Goal: Transaction & Acquisition: Purchase product/service

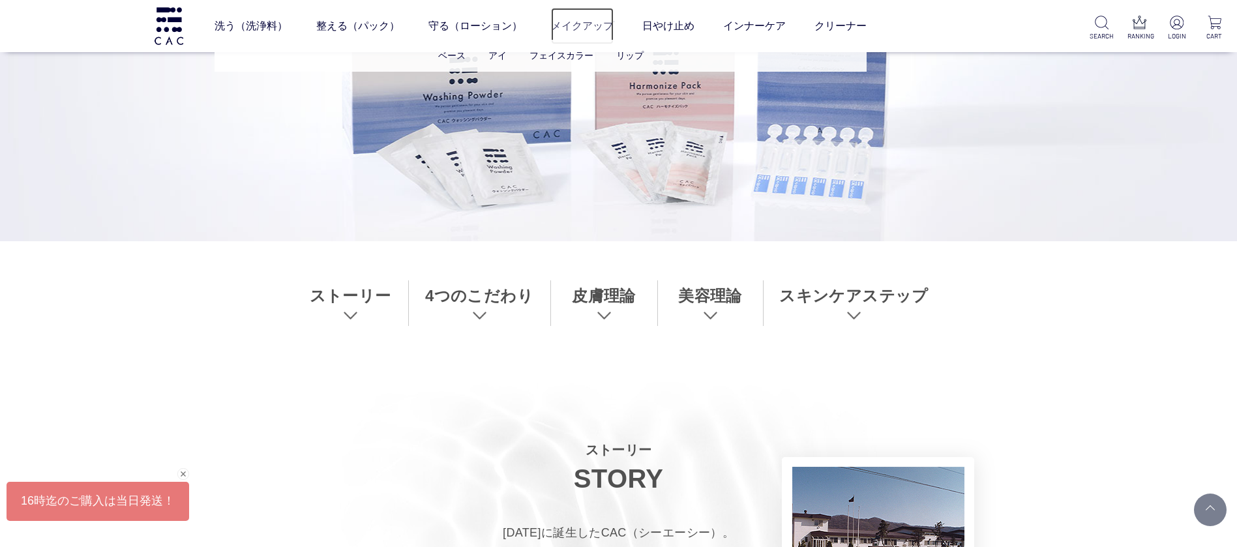
click at [576, 22] on link "メイクアップ" at bounding box center [582, 26] width 63 height 37
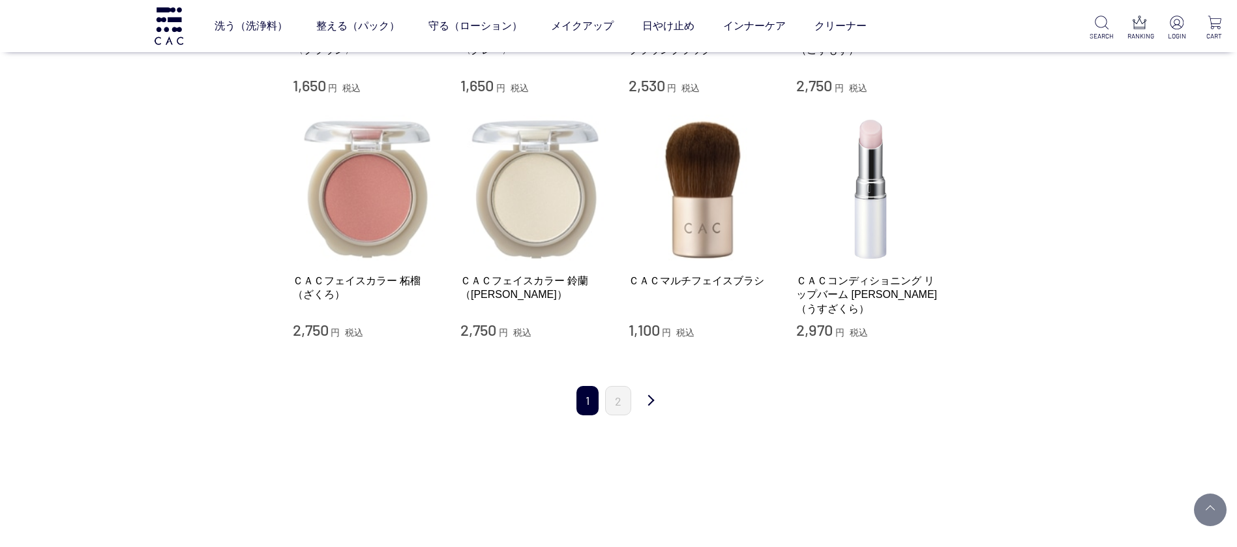
scroll to position [1565, 0]
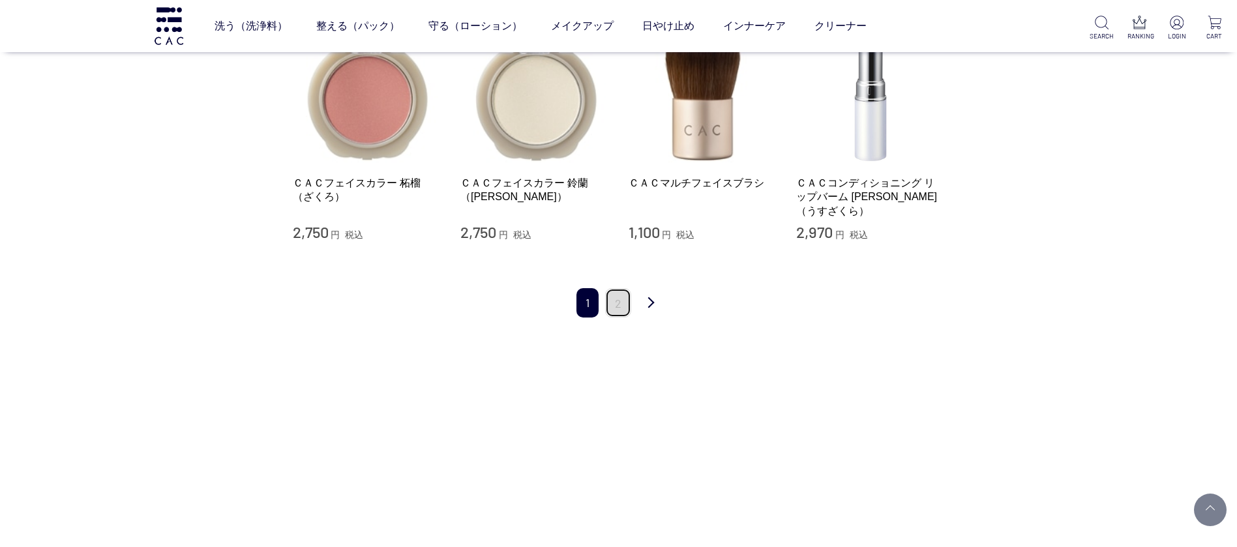
click at [625, 288] on link "2" at bounding box center [618, 302] width 26 height 29
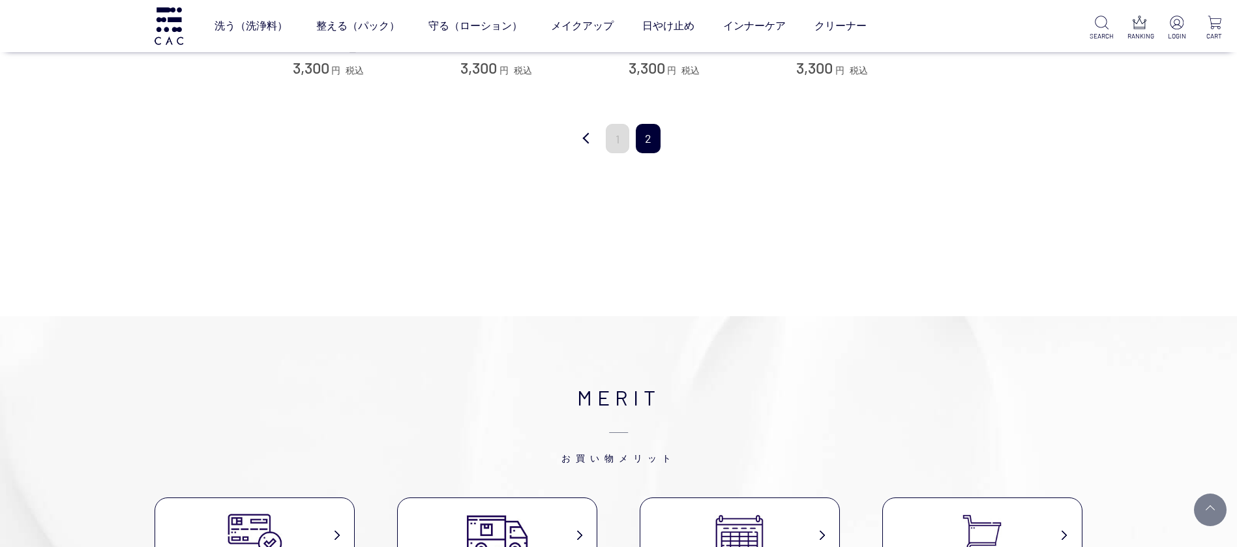
scroll to position [391, 0]
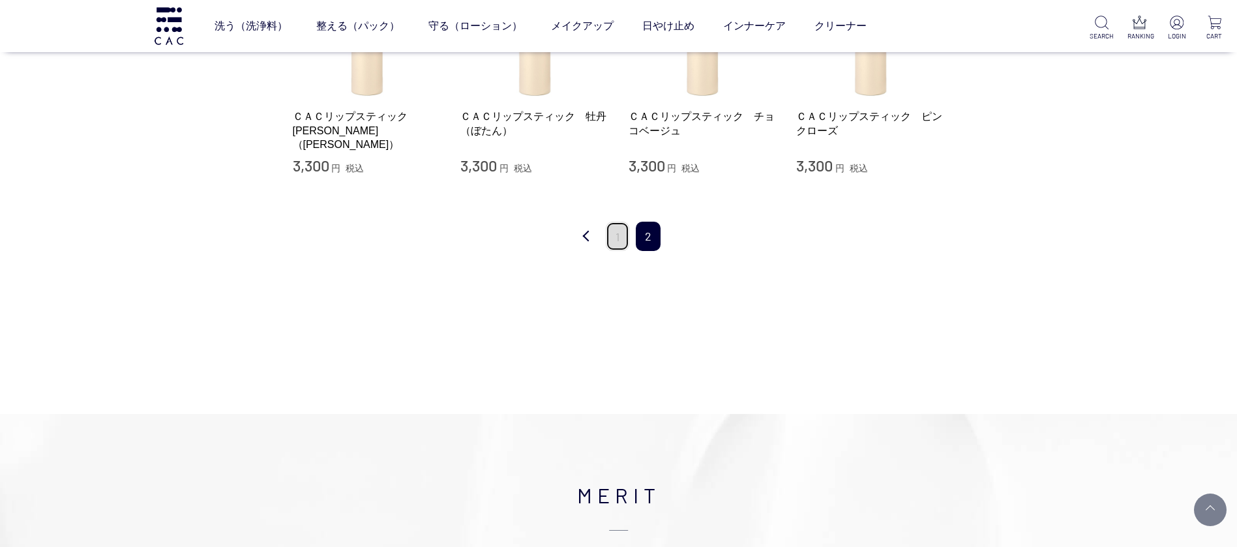
click at [616, 237] on link "1" at bounding box center [617, 236] width 23 height 29
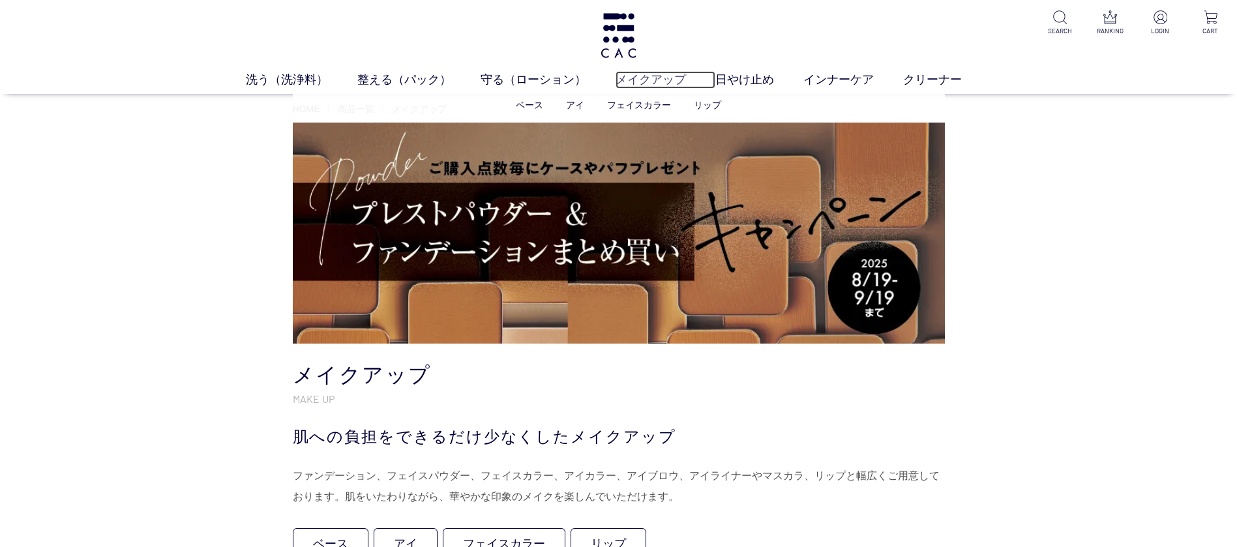
click at [630, 80] on link "メイクアップ" at bounding box center [666, 80] width 100 height 18
